Goal: Task Accomplishment & Management: Manage account settings

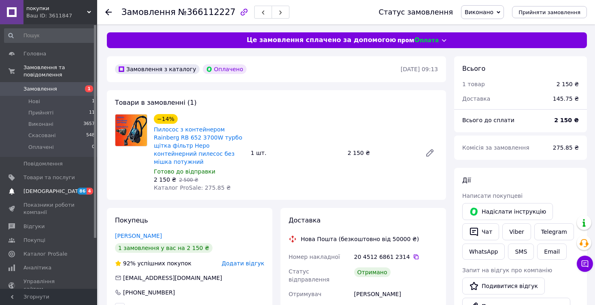
click at [65, 190] on span "[DEMOGRAPHIC_DATA]" at bounding box center [48, 191] width 51 height 7
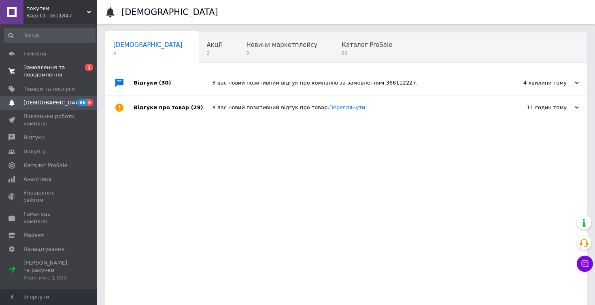
click at [42, 76] on span "Замовлення та повідомлення" at bounding box center [48, 71] width 51 height 15
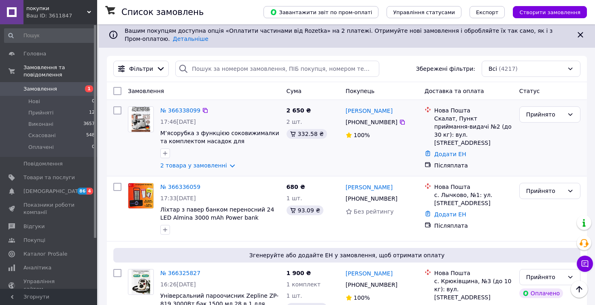
scroll to position [49, 0]
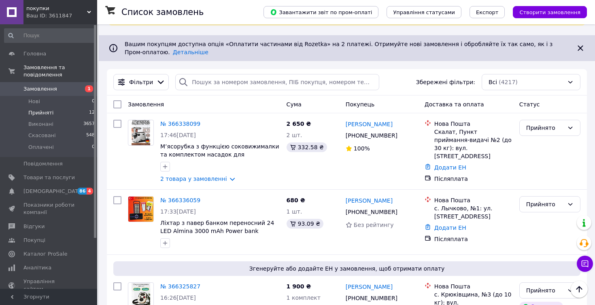
click at [74, 111] on li "Прийняті 12" at bounding box center [50, 112] width 100 height 11
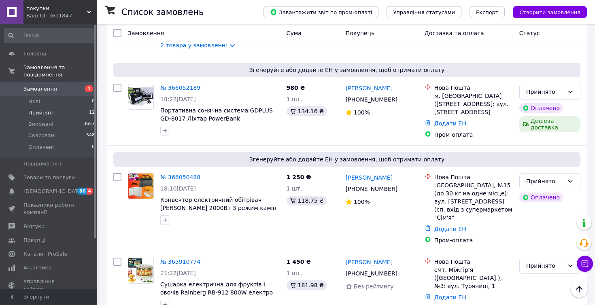
scroll to position [788, 0]
